Goal: Task Accomplishment & Management: Manage account settings

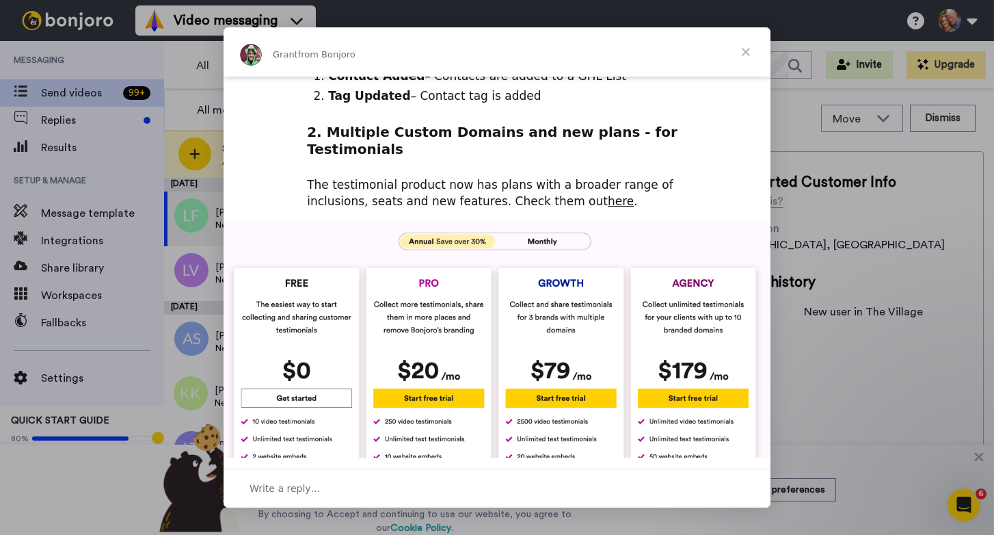
scroll to position [388, 0]
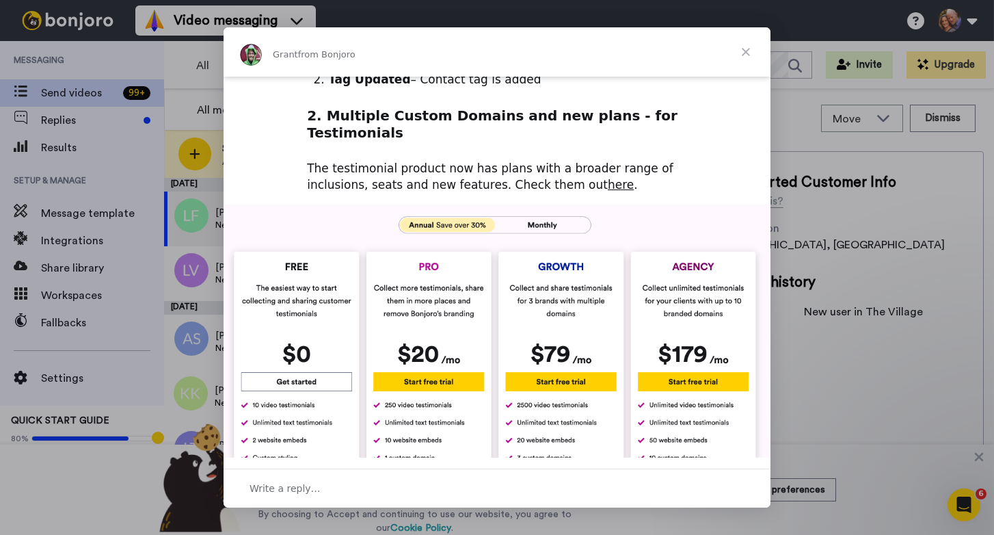
click at [749, 48] on span "Close" at bounding box center [745, 51] width 49 height 49
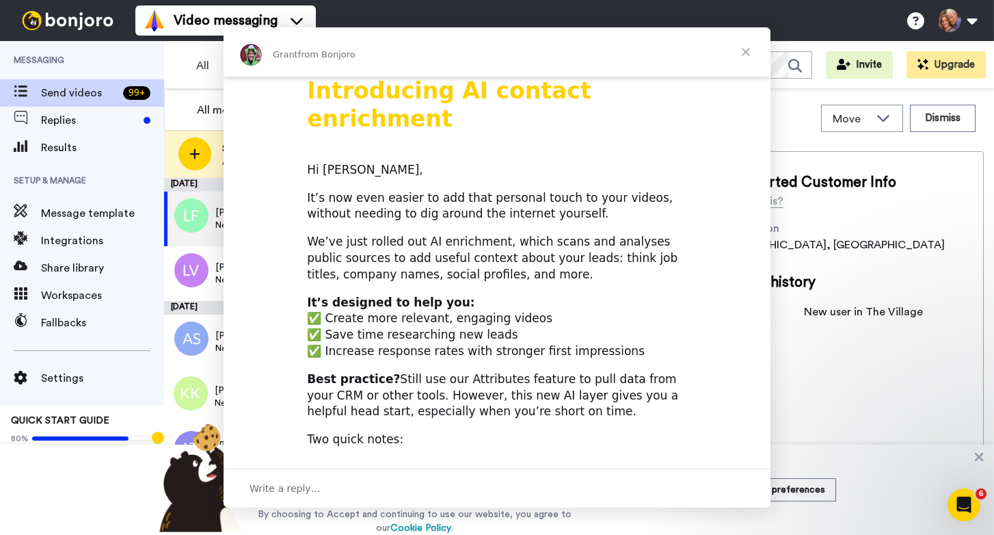
scroll to position [0, 0]
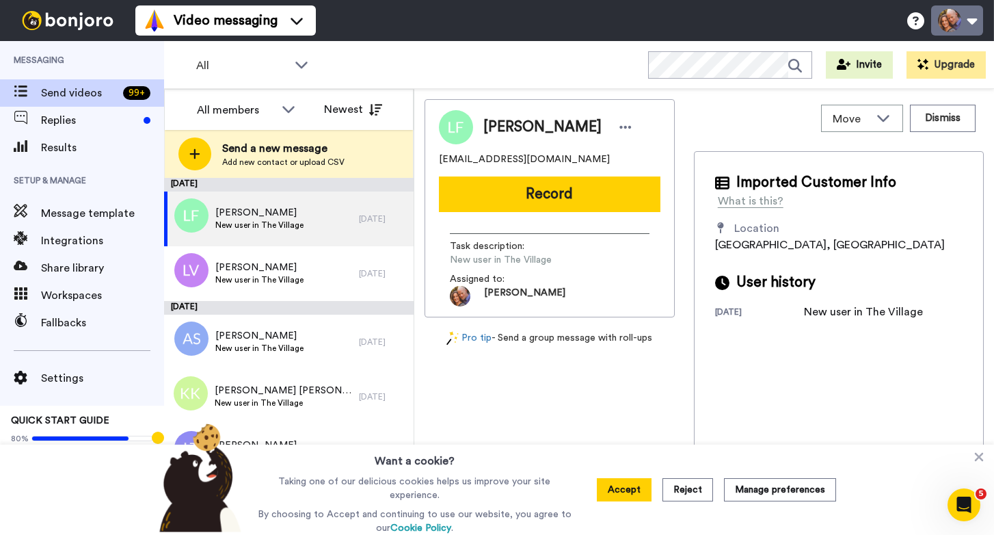
click at [953, 23] on button at bounding box center [957, 20] width 52 height 30
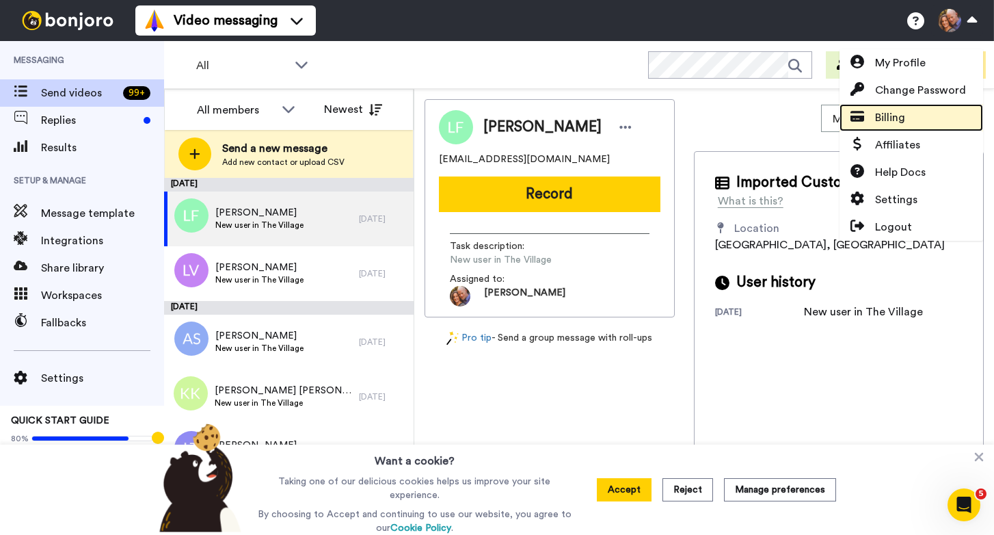
click at [877, 116] on span "Billing" at bounding box center [890, 117] width 30 height 16
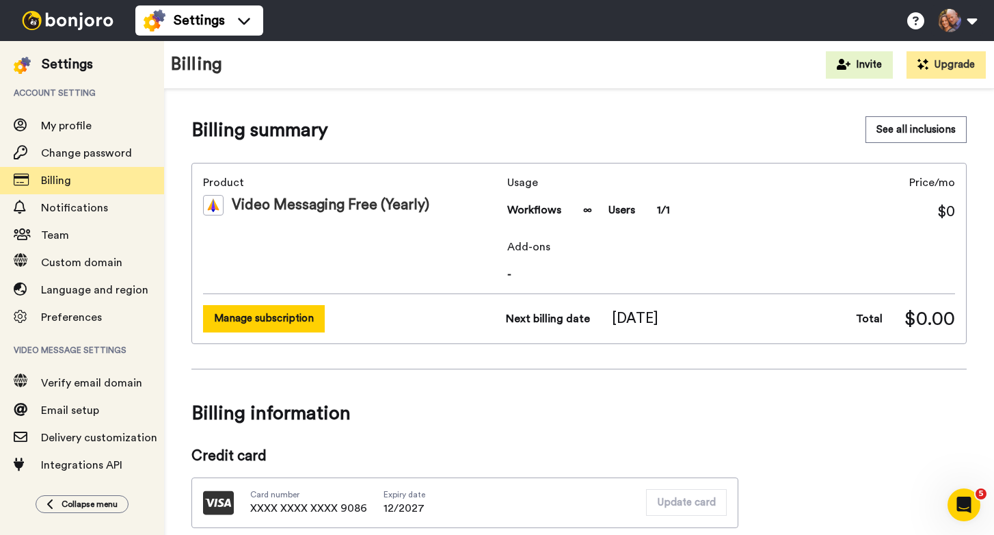
click at [224, 306] on button "Manage subscription" at bounding box center [264, 318] width 122 height 27
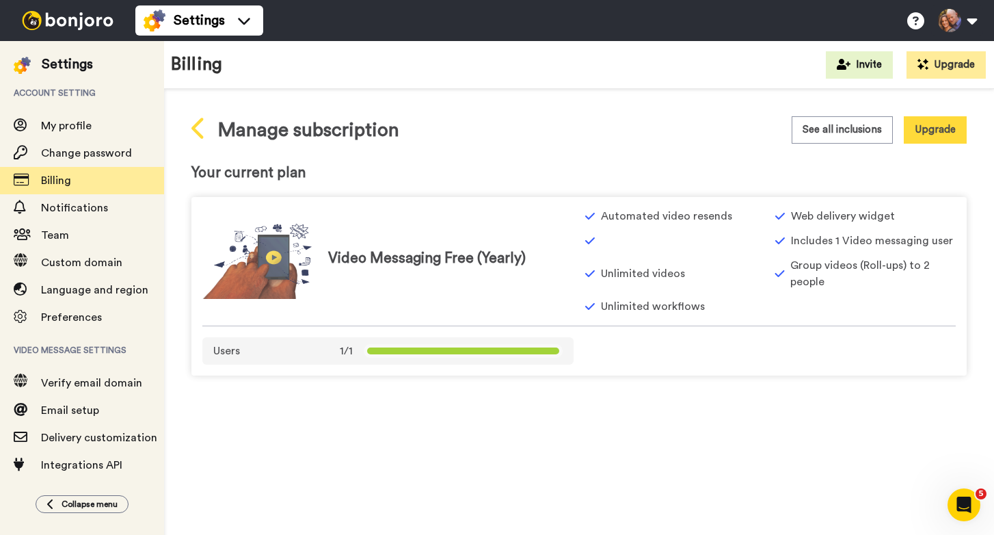
click at [196, 127] on icon at bounding box center [197, 128] width 12 height 21
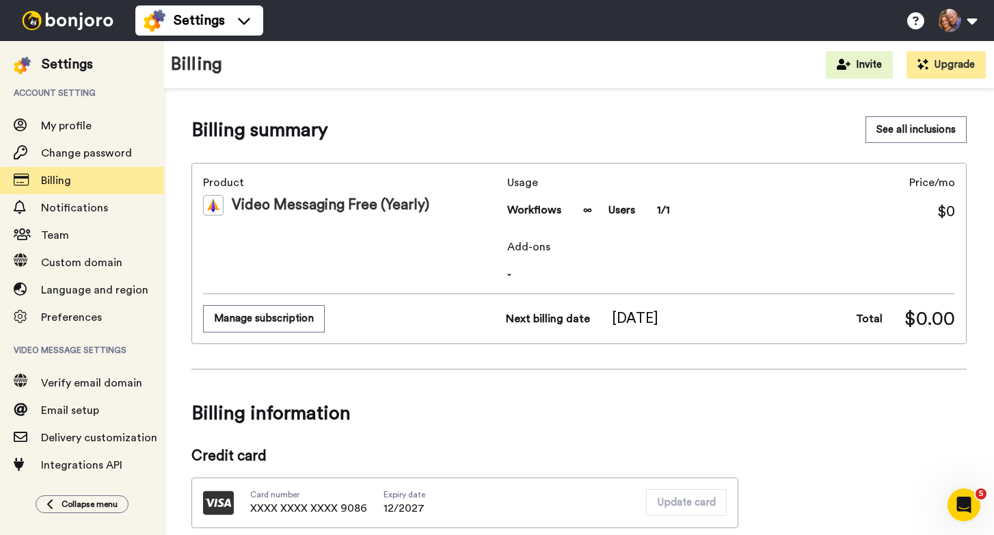
click at [32, 20] on img at bounding box center [67, 20] width 103 height 19
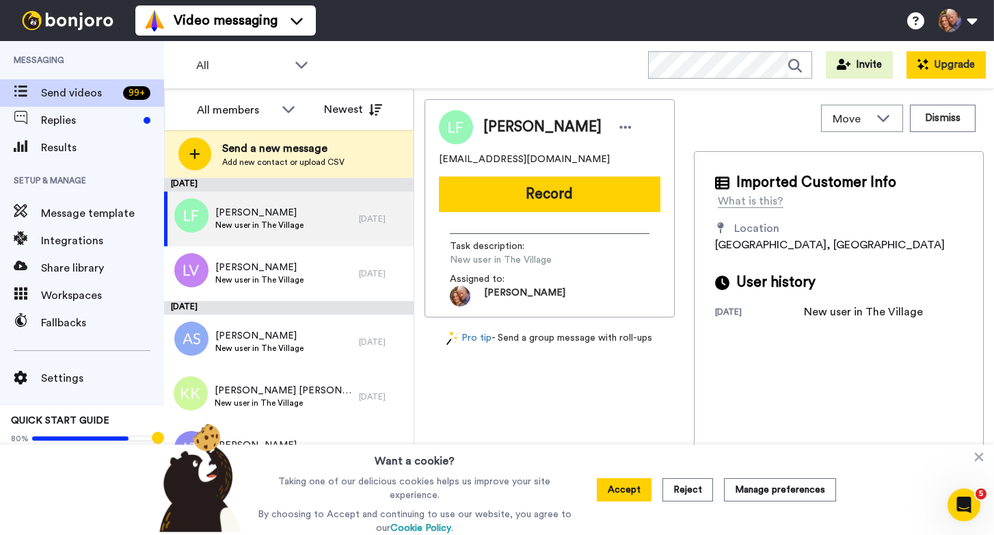
click at [967, 72] on button "Upgrade" at bounding box center [946, 64] width 79 height 27
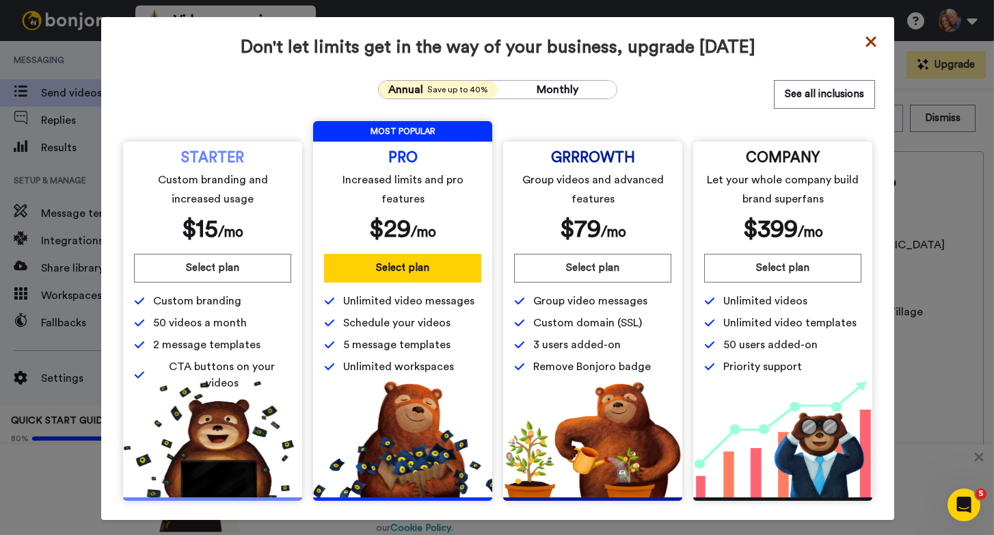
click at [866, 46] on icon at bounding box center [871, 42] width 14 height 16
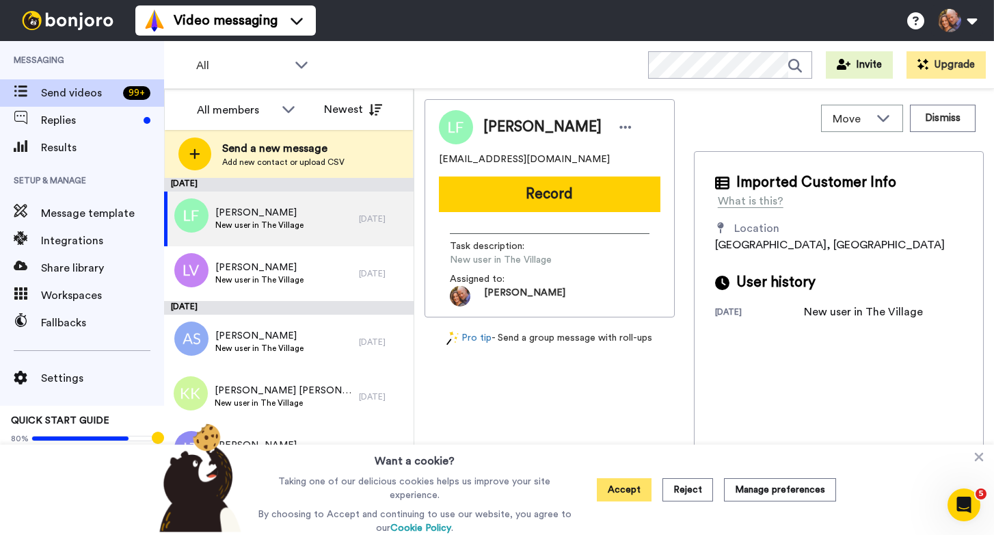
click at [648, 495] on button "Accept" at bounding box center [624, 489] width 55 height 23
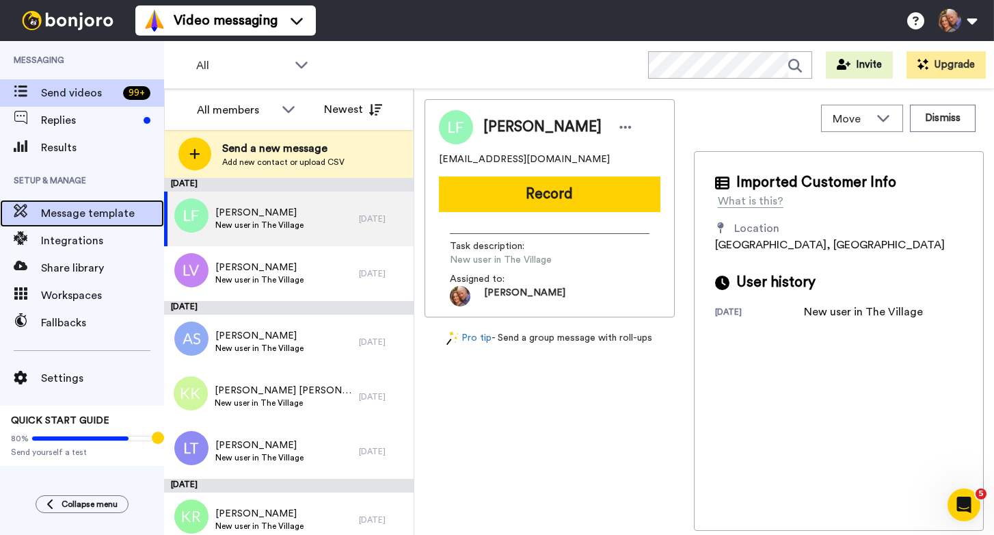
click at [66, 220] on span "Message template" at bounding box center [102, 213] width 123 height 16
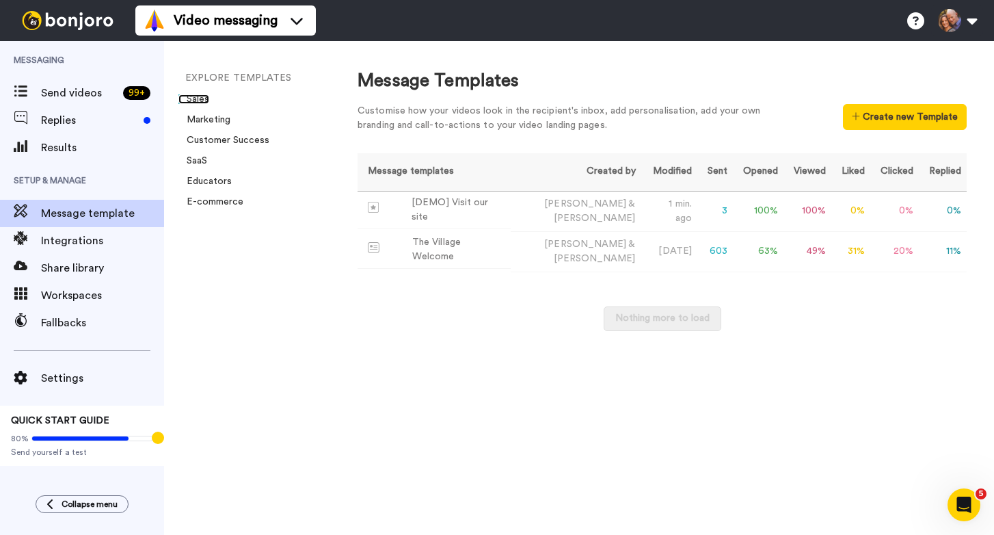
click at [200, 100] on link "Sales" at bounding box center [193, 99] width 31 height 10
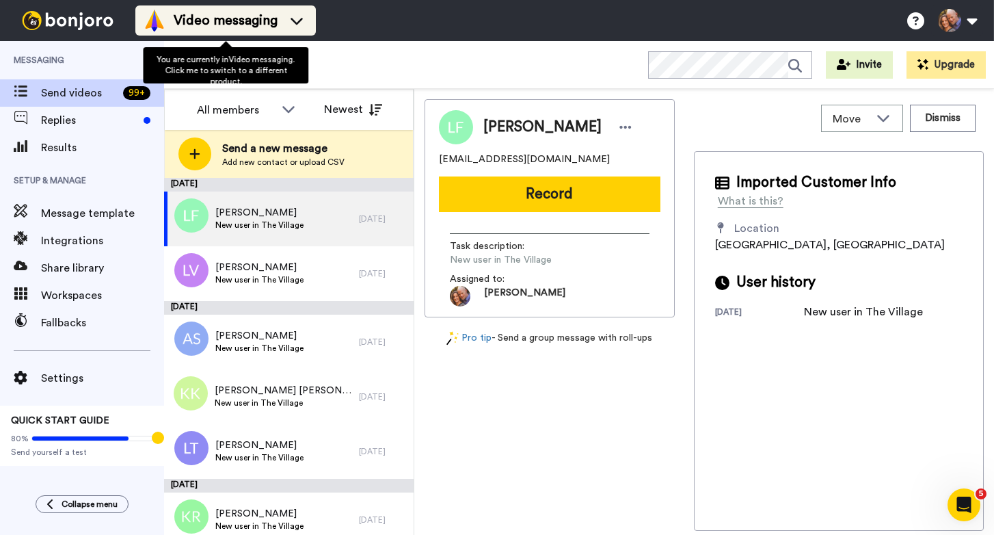
click at [278, 29] on span "Video messaging" at bounding box center [226, 20] width 104 height 19
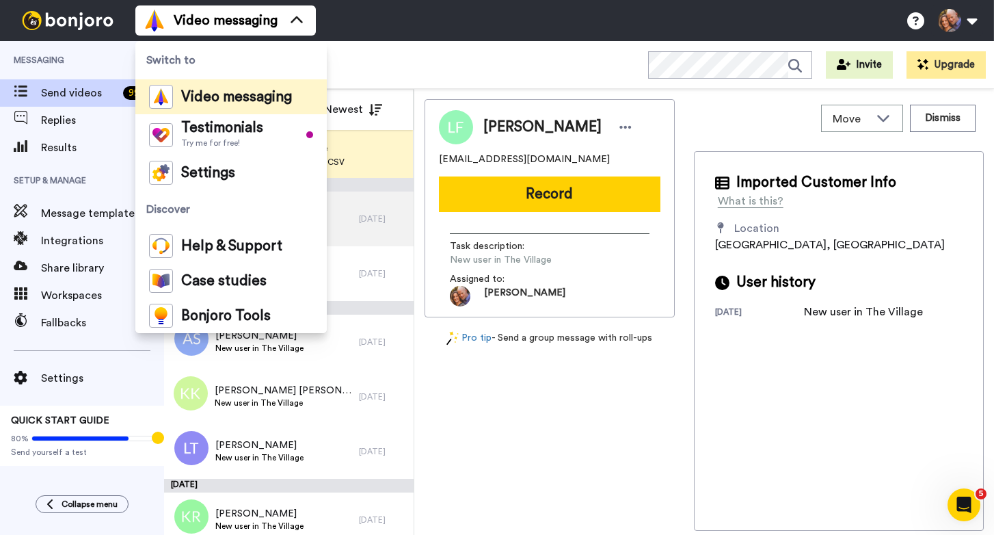
click at [402, 22] on div "Video messaging Switch to Video messaging Testimonials Try me for free! Setting…" at bounding box center [564, 20] width 859 height 41
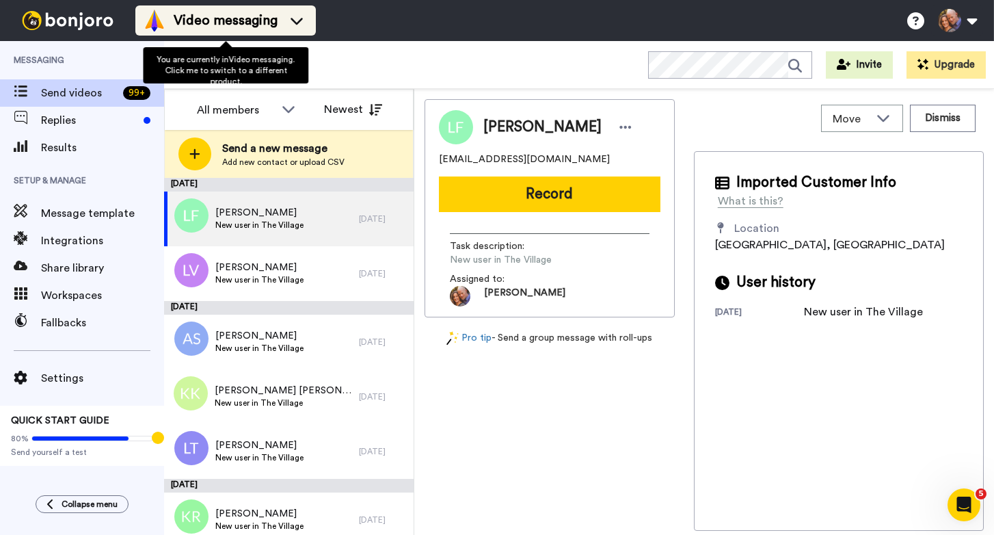
click at [289, 26] on icon at bounding box center [297, 21] width 22 height 14
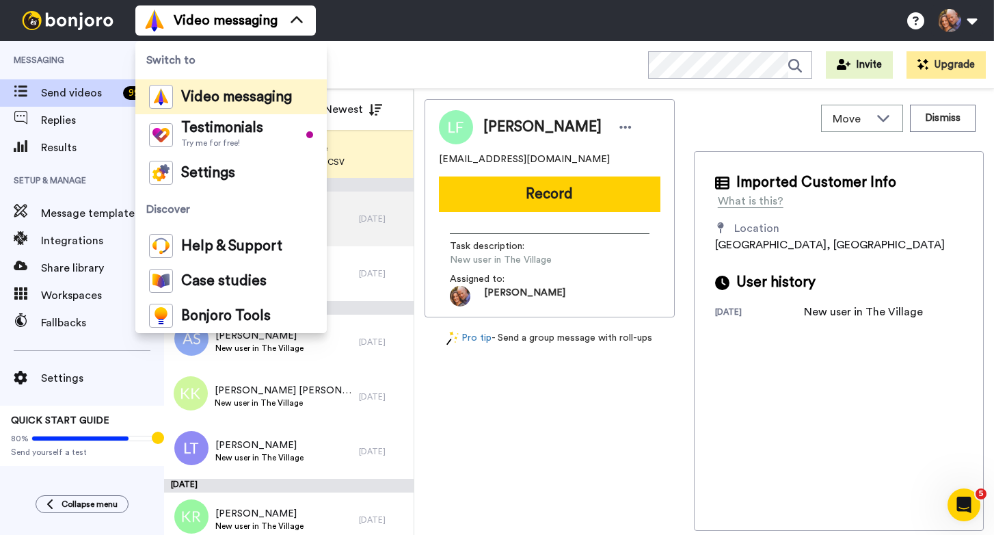
click at [406, 30] on div "Video messaging Switch to Video messaging Testimonials Try me for free! Setting…" at bounding box center [564, 20] width 859 height 41
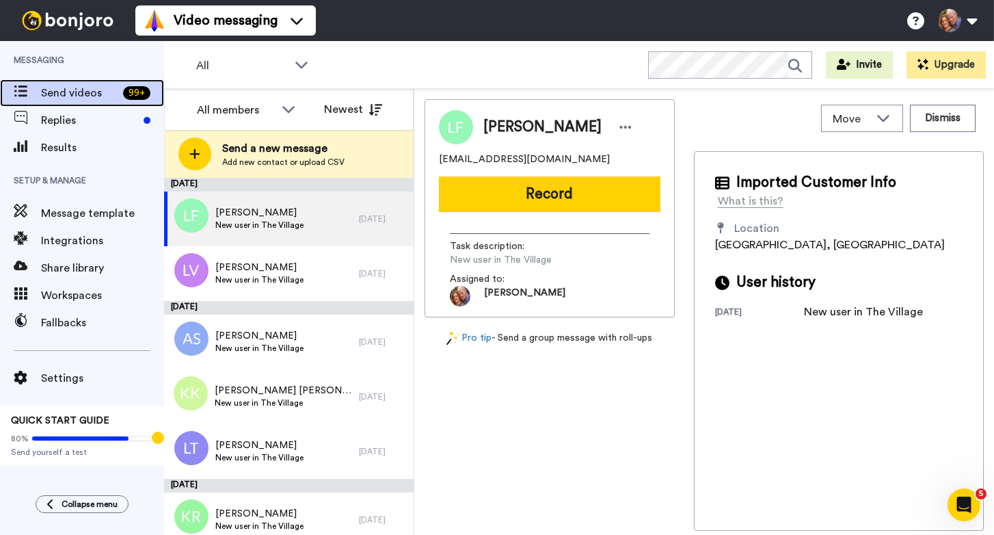
click at [101, 88] on span "Send videos" at bounding box center [79, 93] width 77 height 16
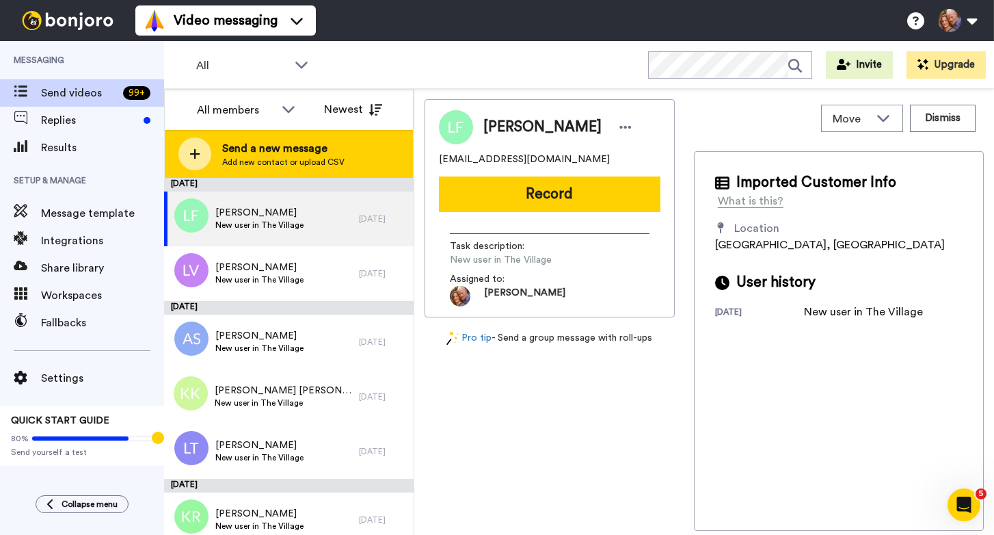
click at [271, 159] on span "Add new contact or upload CSV" at bounding box center [283, 162] width 122 height 11
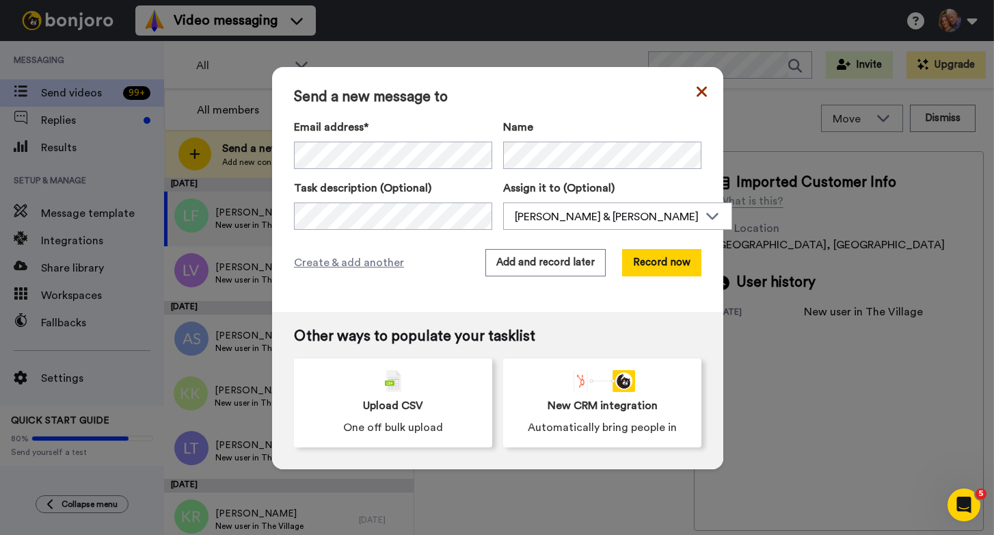
click at [697, 91] on icon at bounding box center [702, 91] width 10 height 10
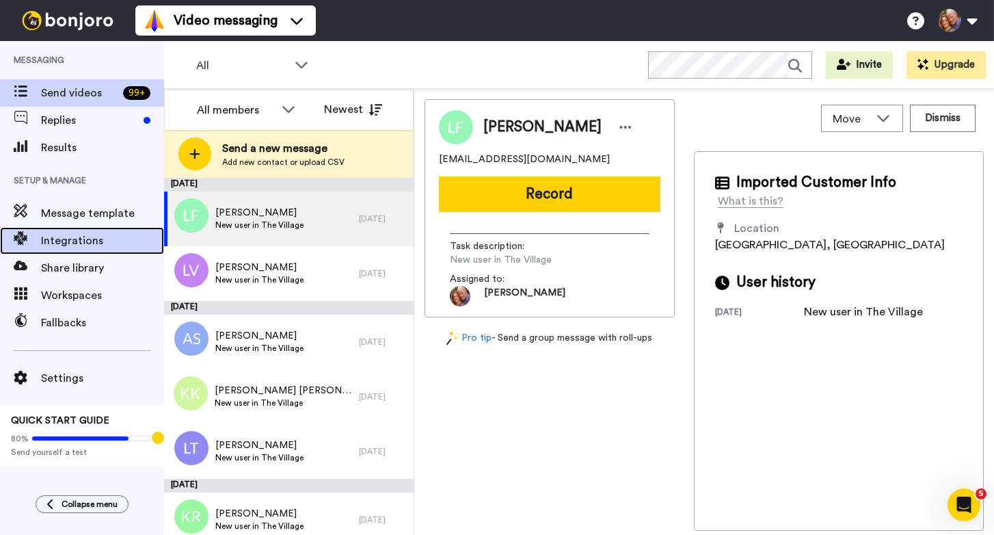
click at [52, 243] on span "Integrations" at bounding box center [102, 240] width 123 height 16
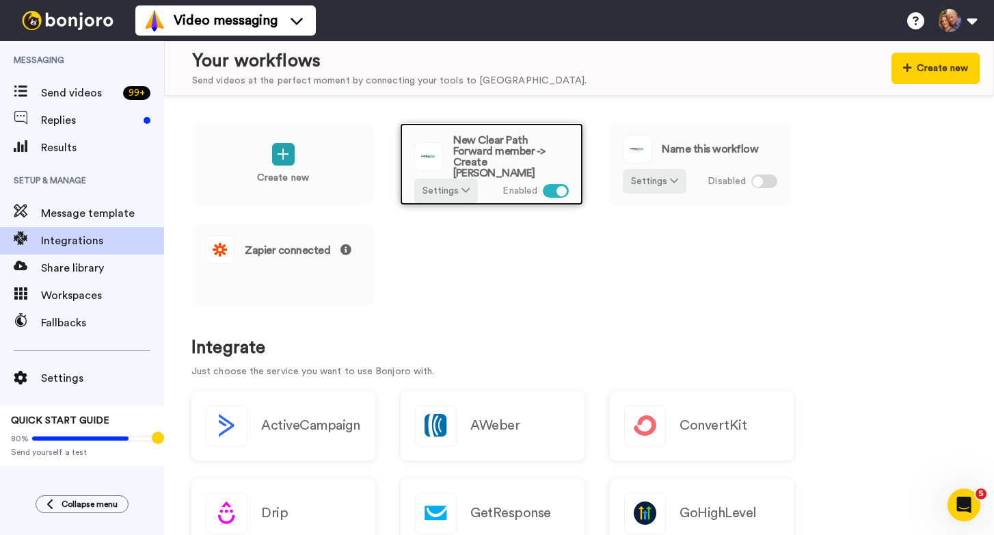
click at [553, 184] on div at bounding box center [556, 191] width 26 height 14
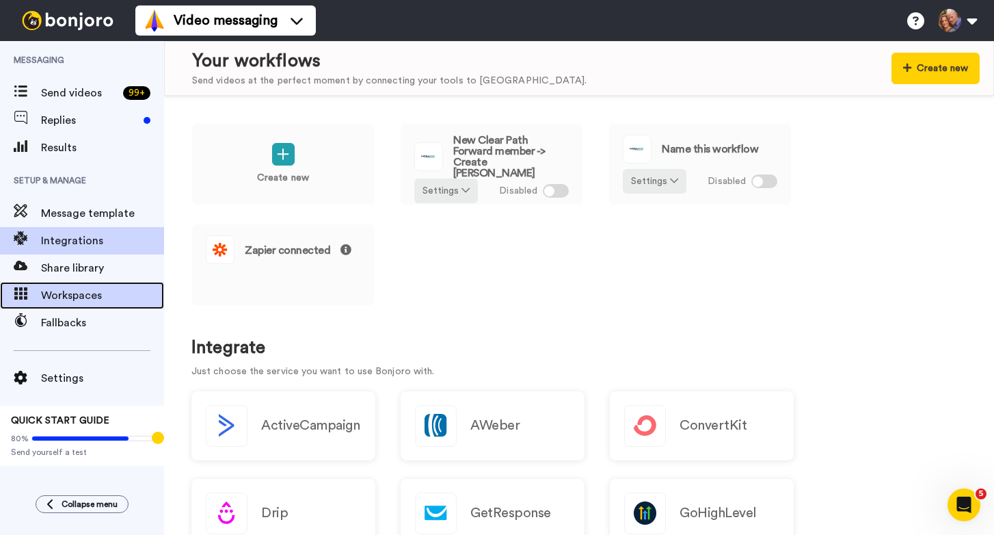
click at [62, 297] on span "Workspaces" at bounding box center [102, 295] width 123 height 16
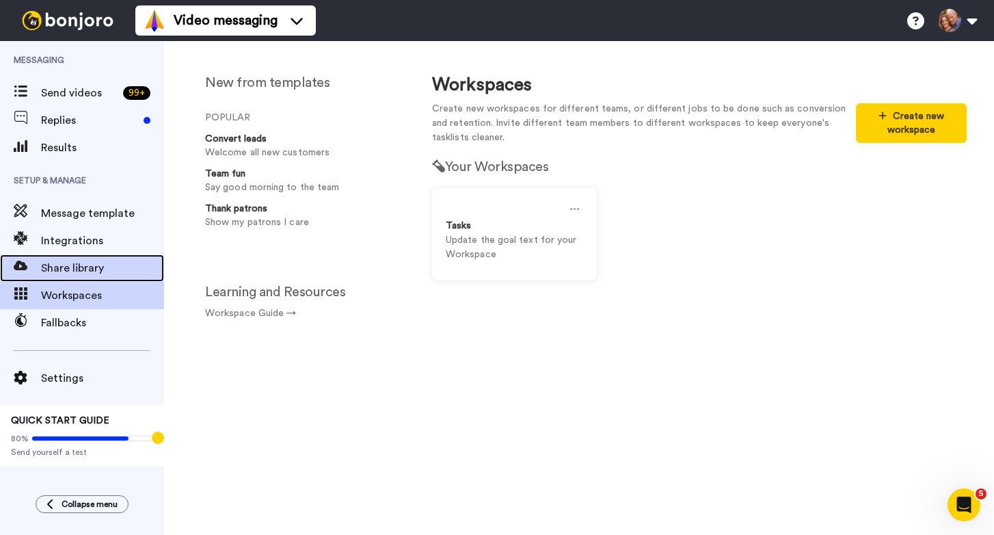
click at [63, 266] on span "Share library" at bounding box center [102, 268] width 123 height 16
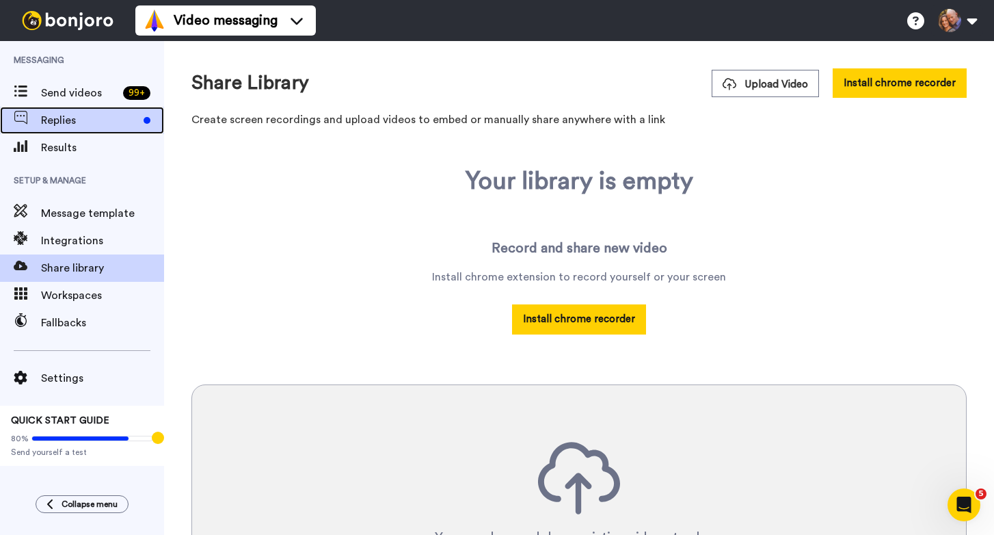
click at [72, 115] on span "Replies" at bounding box center [89, 120] width 97 height 16
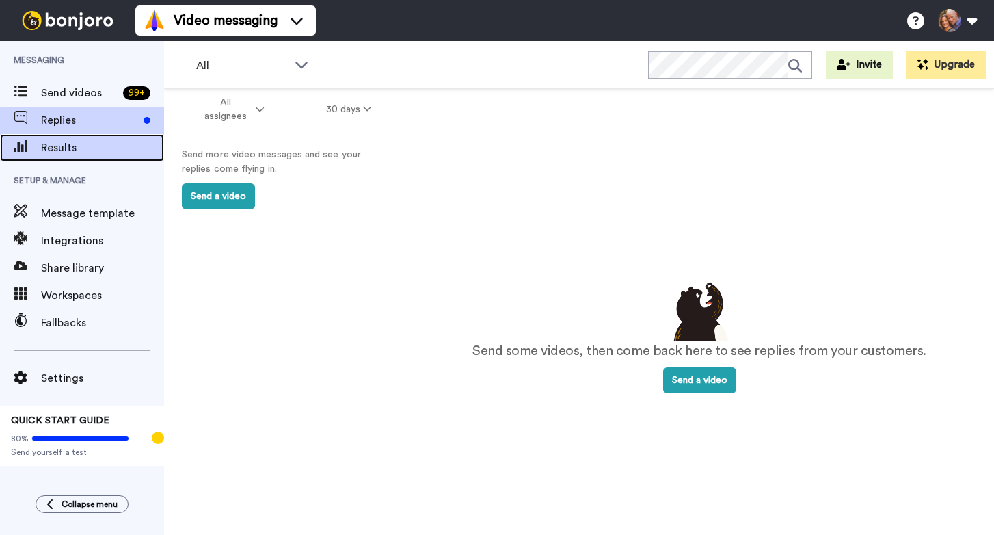
click at [56, 149] on span "Results" at bounding box center [102, 147] width 123 height 16
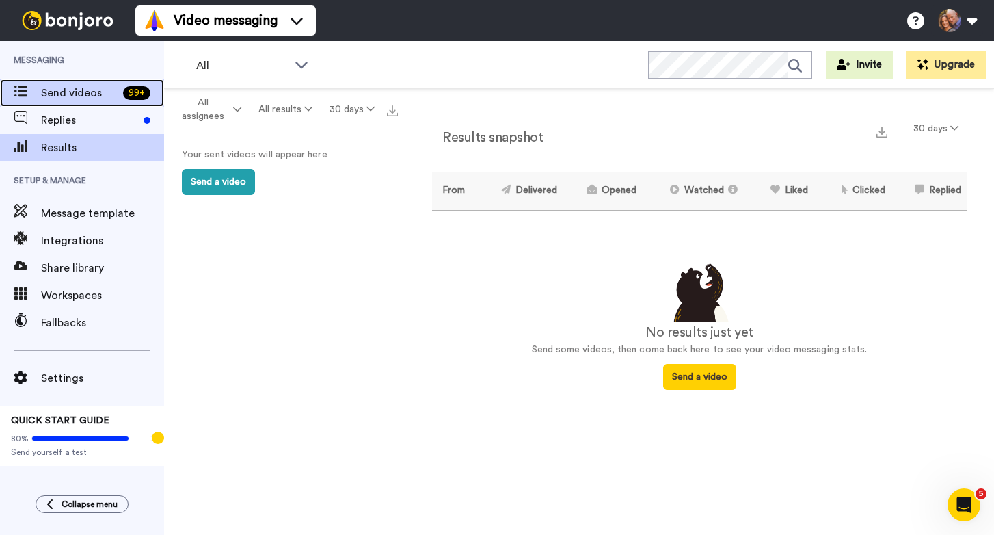
click at [68, 105] on div "Send videos 99 +" at bounding box center [82, 92] width 164 height 27
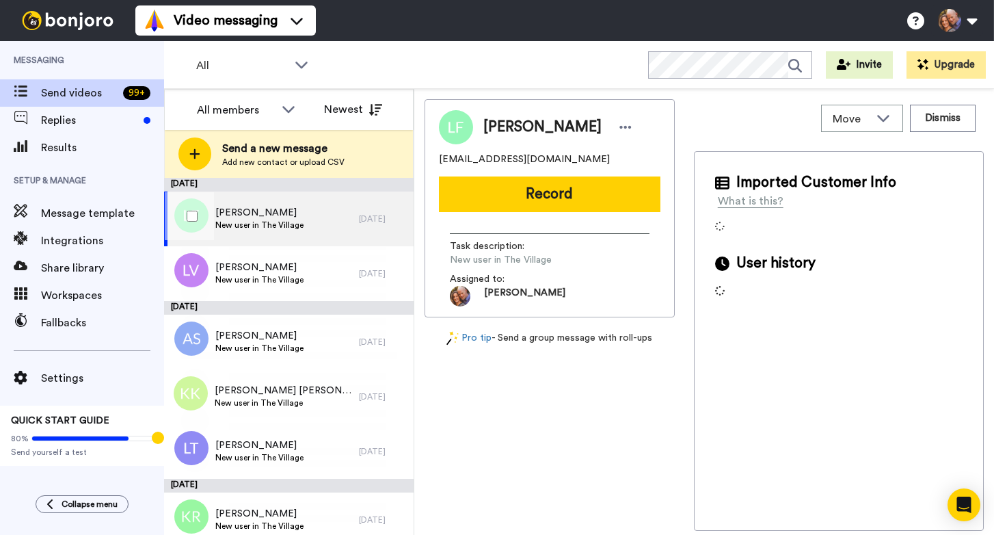
click at [302, 229] on span "New user in The Village" at bounding box center [259, 224] width 88 height 11
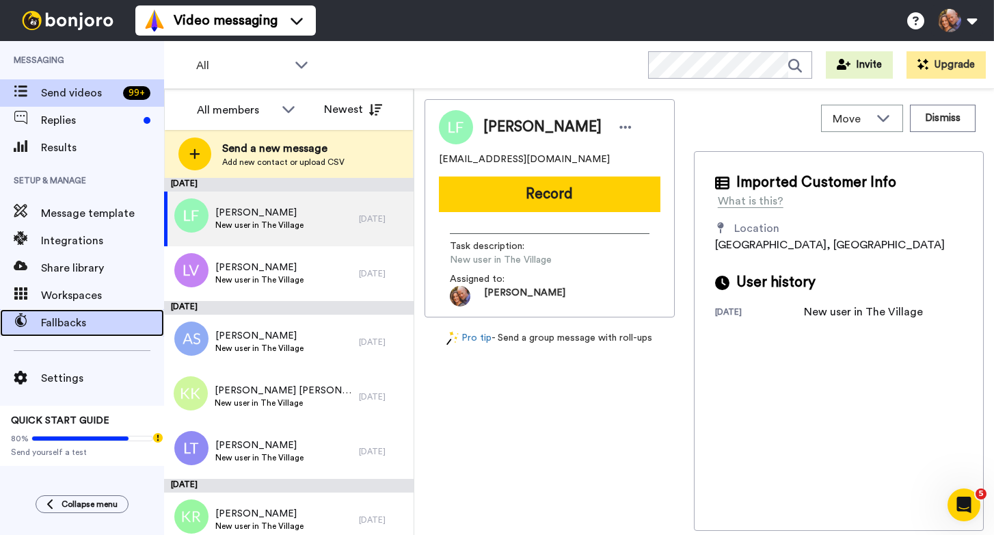
click at [75, 326] on span "Fallbacks" at bounding box center [102, 323] width 123 height 16
